Goal: Transaction & Acquisition: Purchase product/service

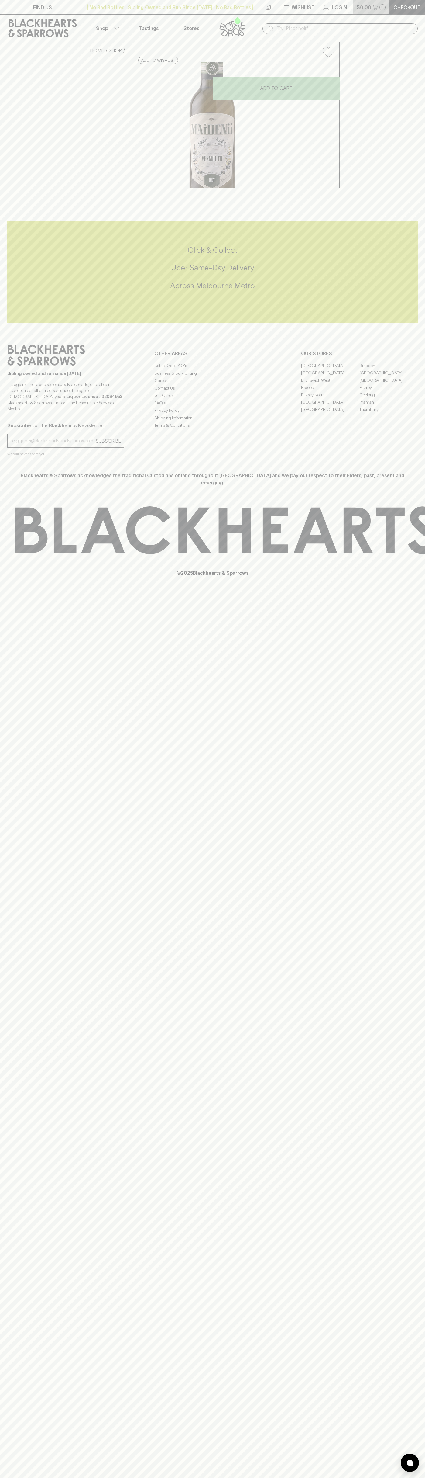
click at [387, 4] on button "$0.00 0" at bounding box center [371, 7] width 36 height 14
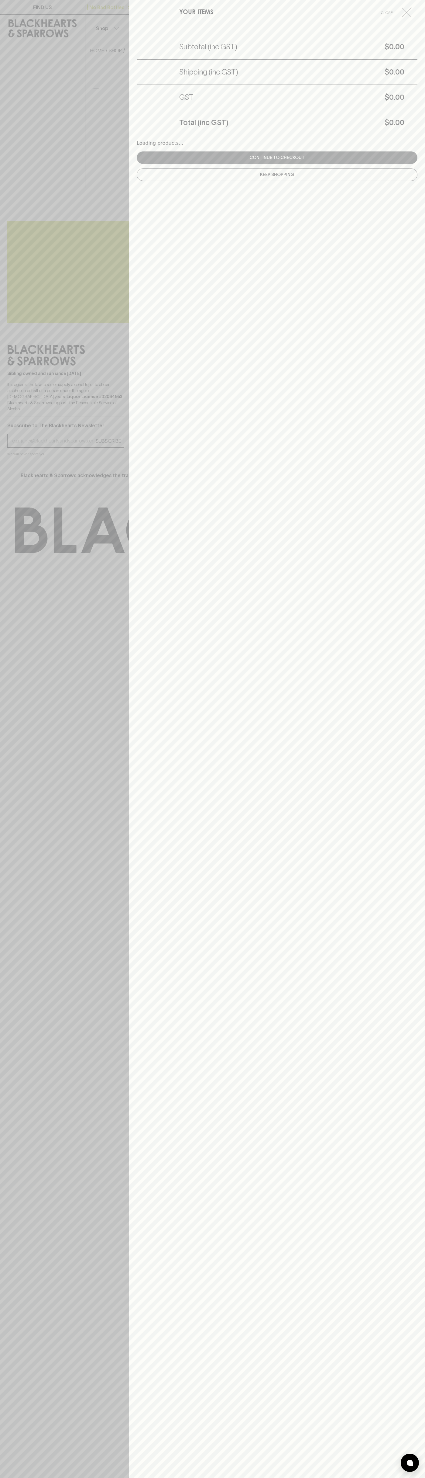
click at [403, 247] on div "YOUR ITEMS Close Subtotal (inc GST) $0.00 Shipping (inc GST) $0.00 GST $0.00 To…" at bounding box center [277, 739] width 296 height 1478
click at [280, 1477] on html "FIND US | No Bad Bottles | Sibling Owned and Run Since 2006 | No Bad Bottles | …" at bounding box center [212, 739] width 425 height 1478
click at [22, 719] on div at bounding box center [212, 739] width 425 height 1478
